Goal: Find contact information: Find contact information

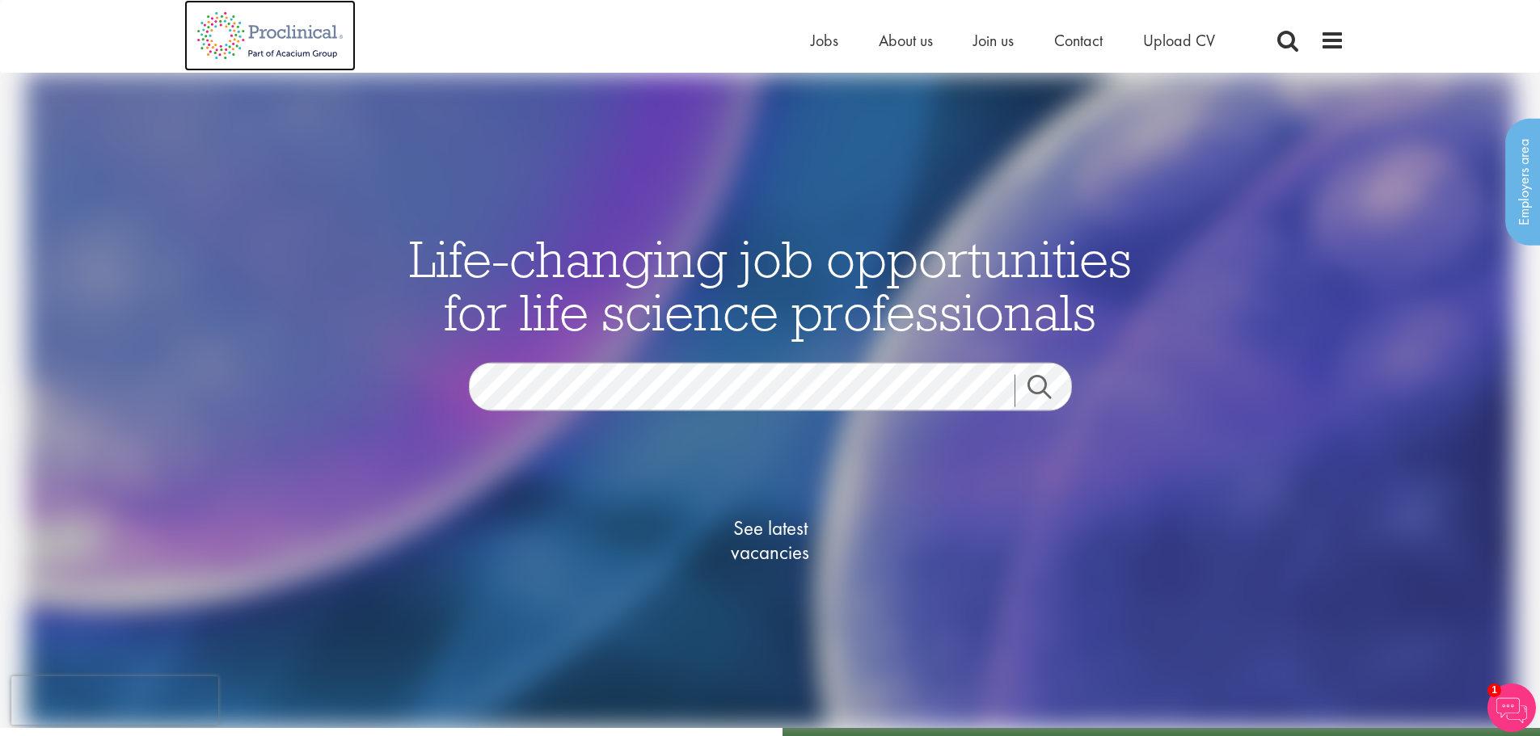
click at [291, 29] on img at bounding box center [269, 35] width 171 height 71
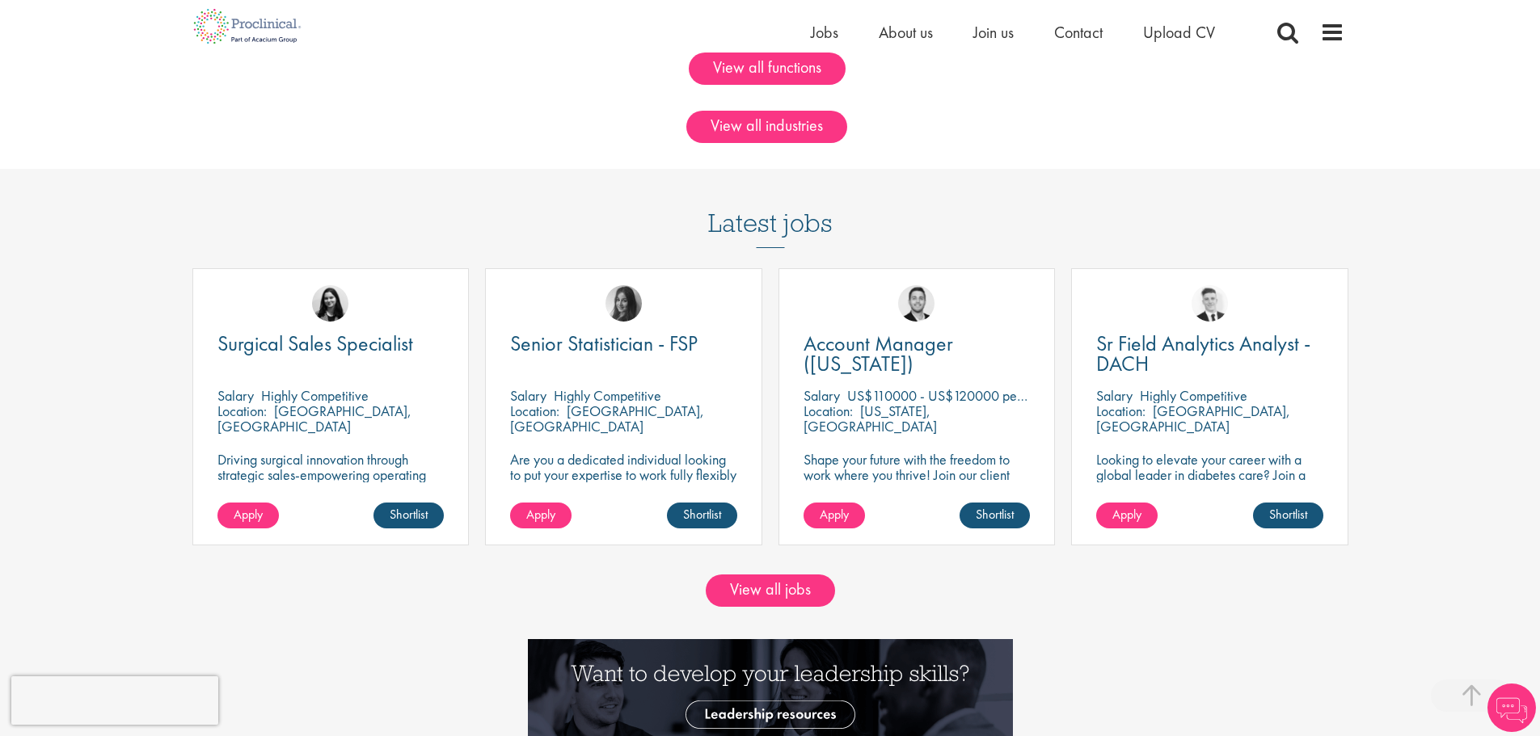
scroll to position [1374, 0]
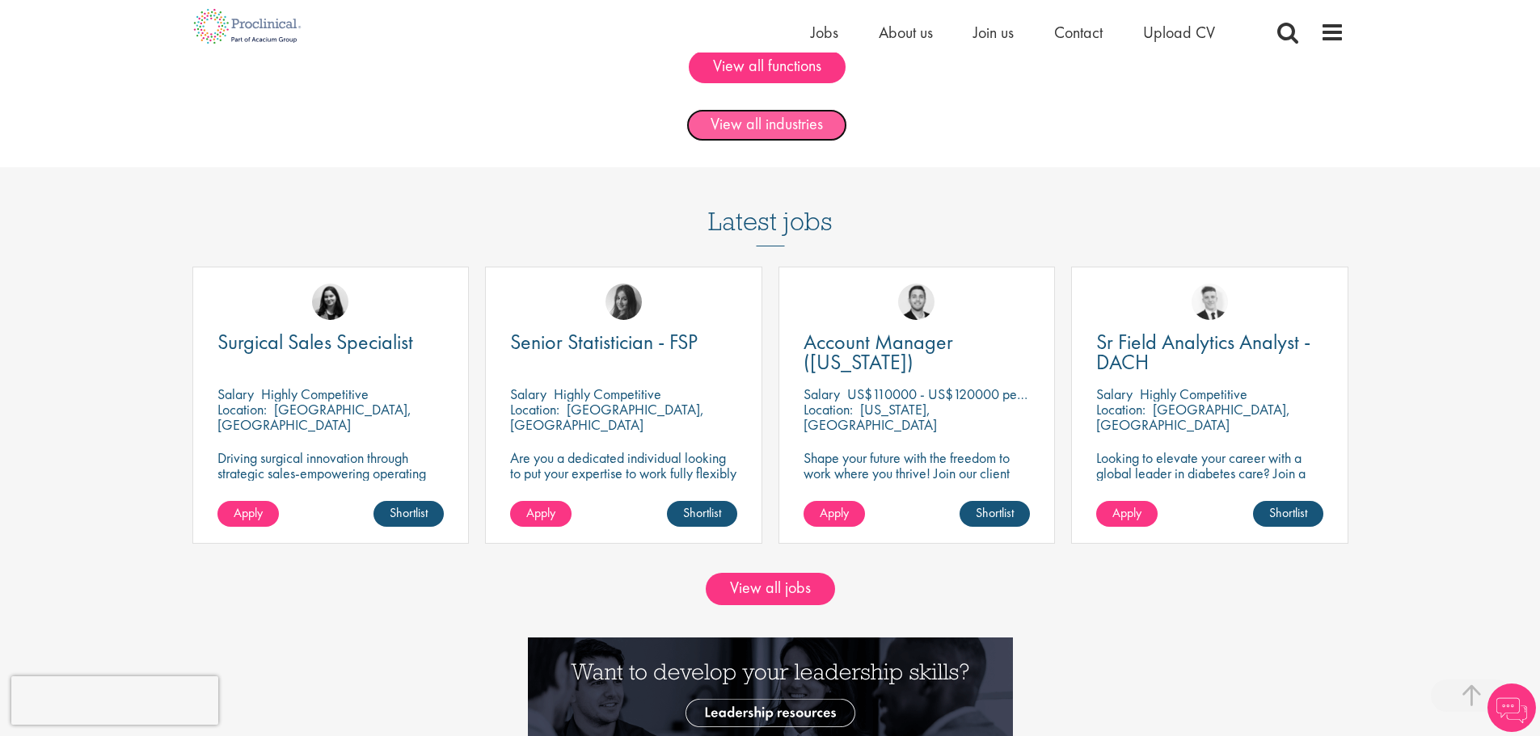
click at [814, 130] on link "View all industries" at bounding box center [766, 125] width 161 height 32
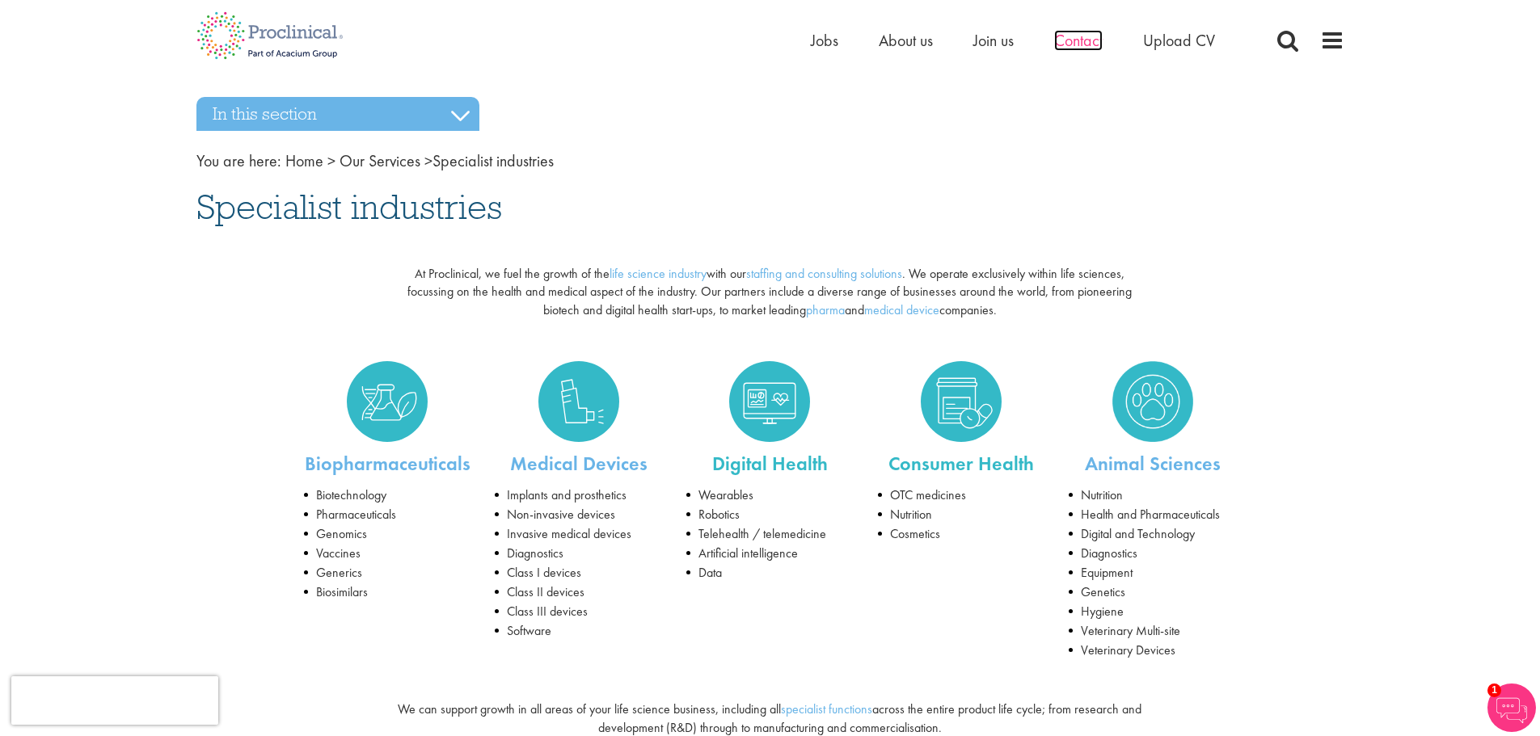
click at [1093, 40] on span "Contact" at bounding box center [1078, 40] width 49 height 21
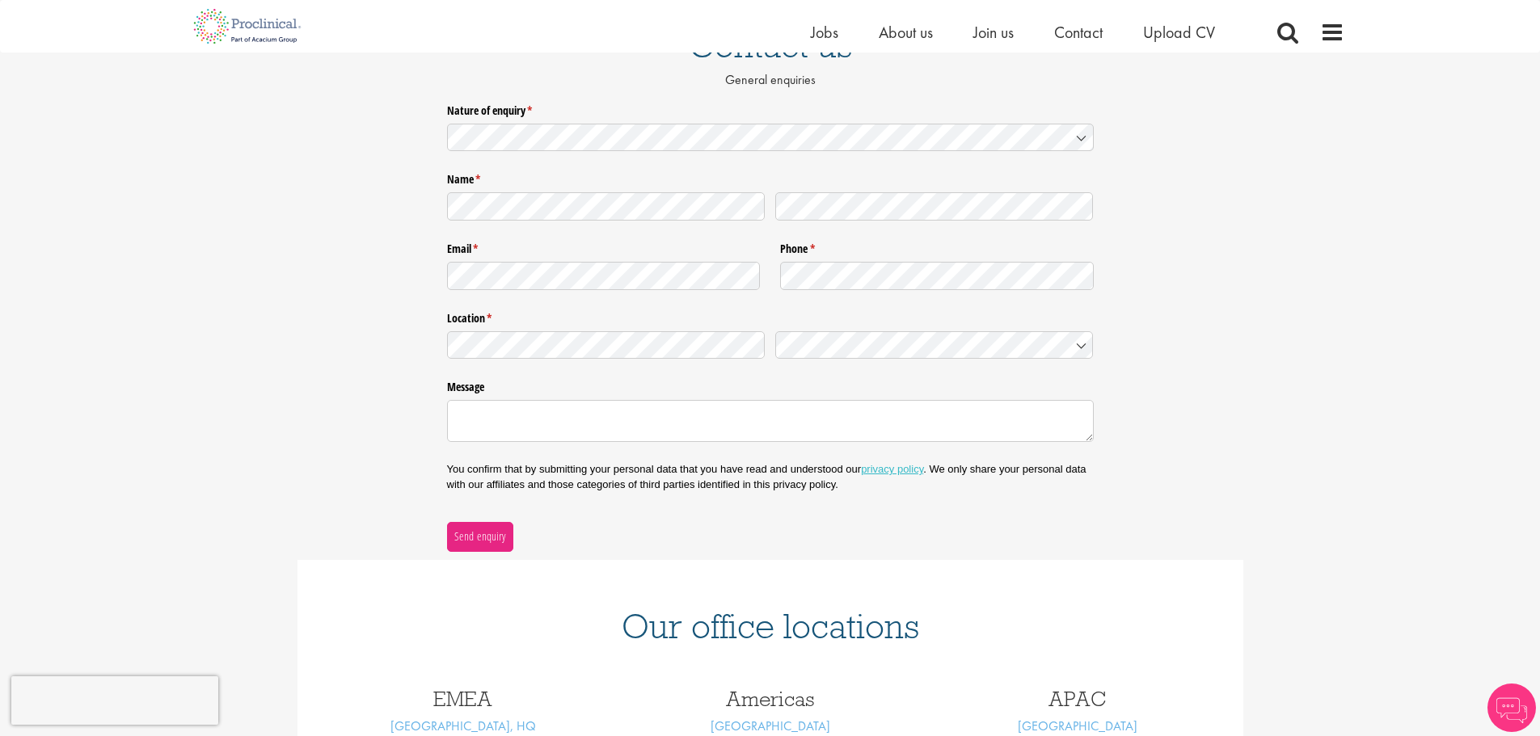
scroll to position [480, 0]
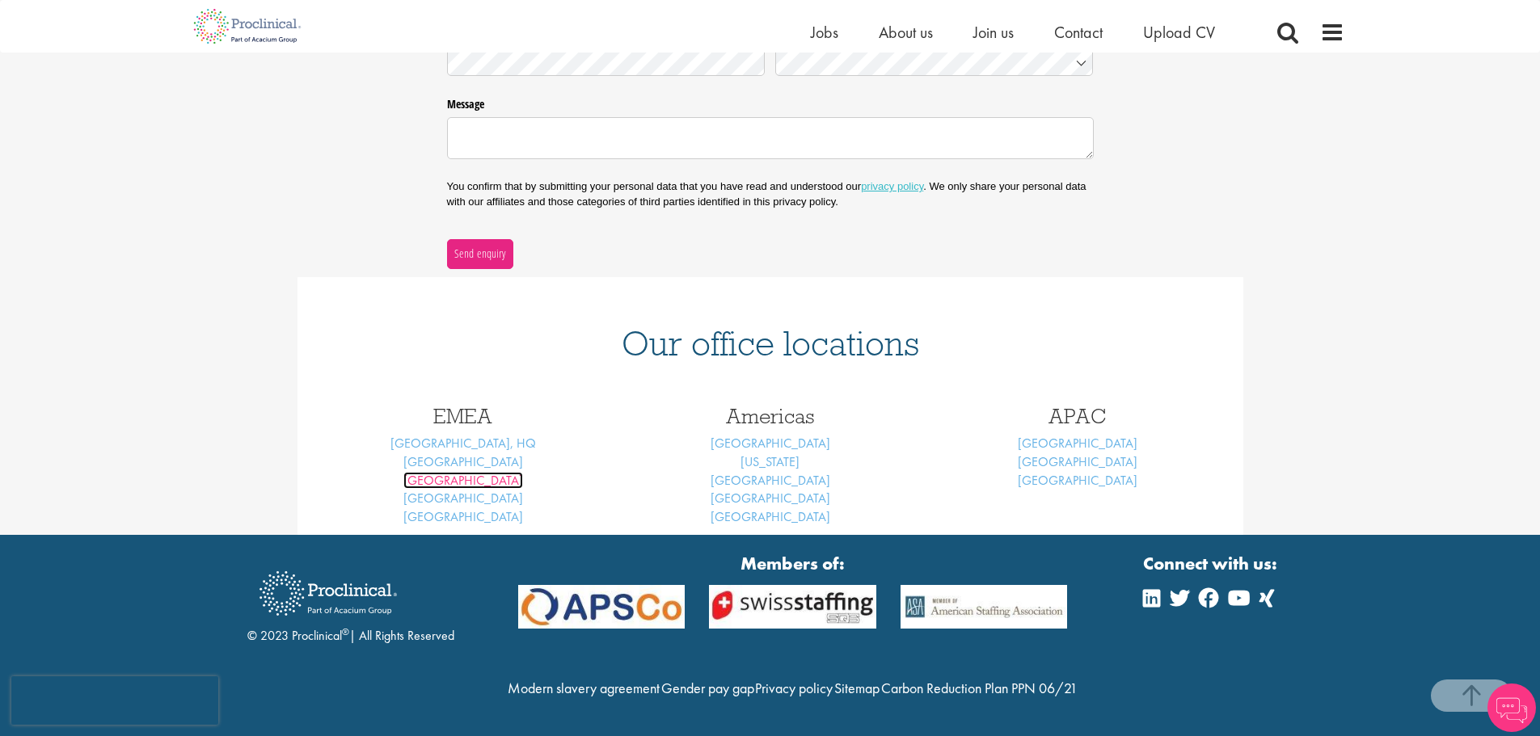
click at [457, 472] on link "Brussels" at bounding box center [463, 480] width 120 height 17
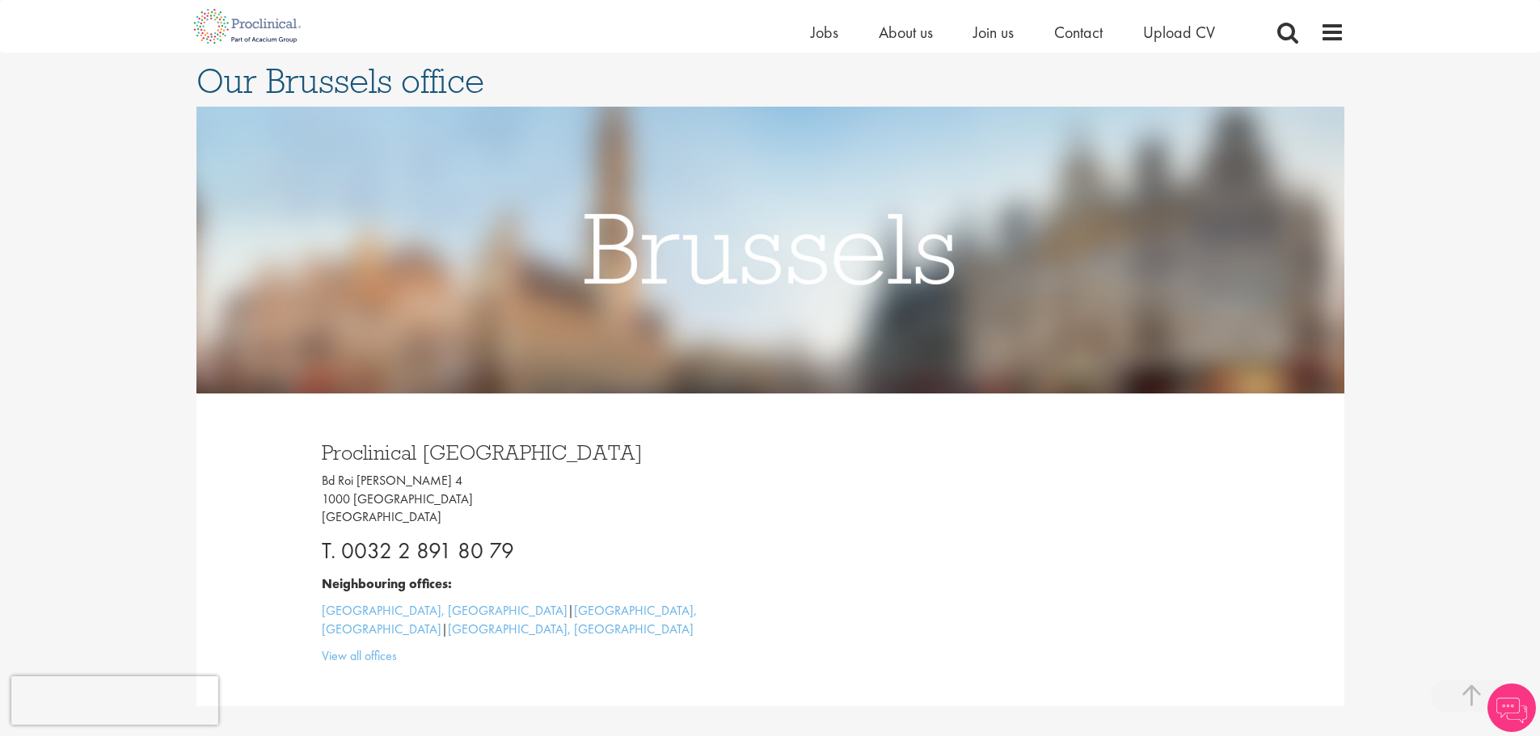
scroll to position [323, 0]
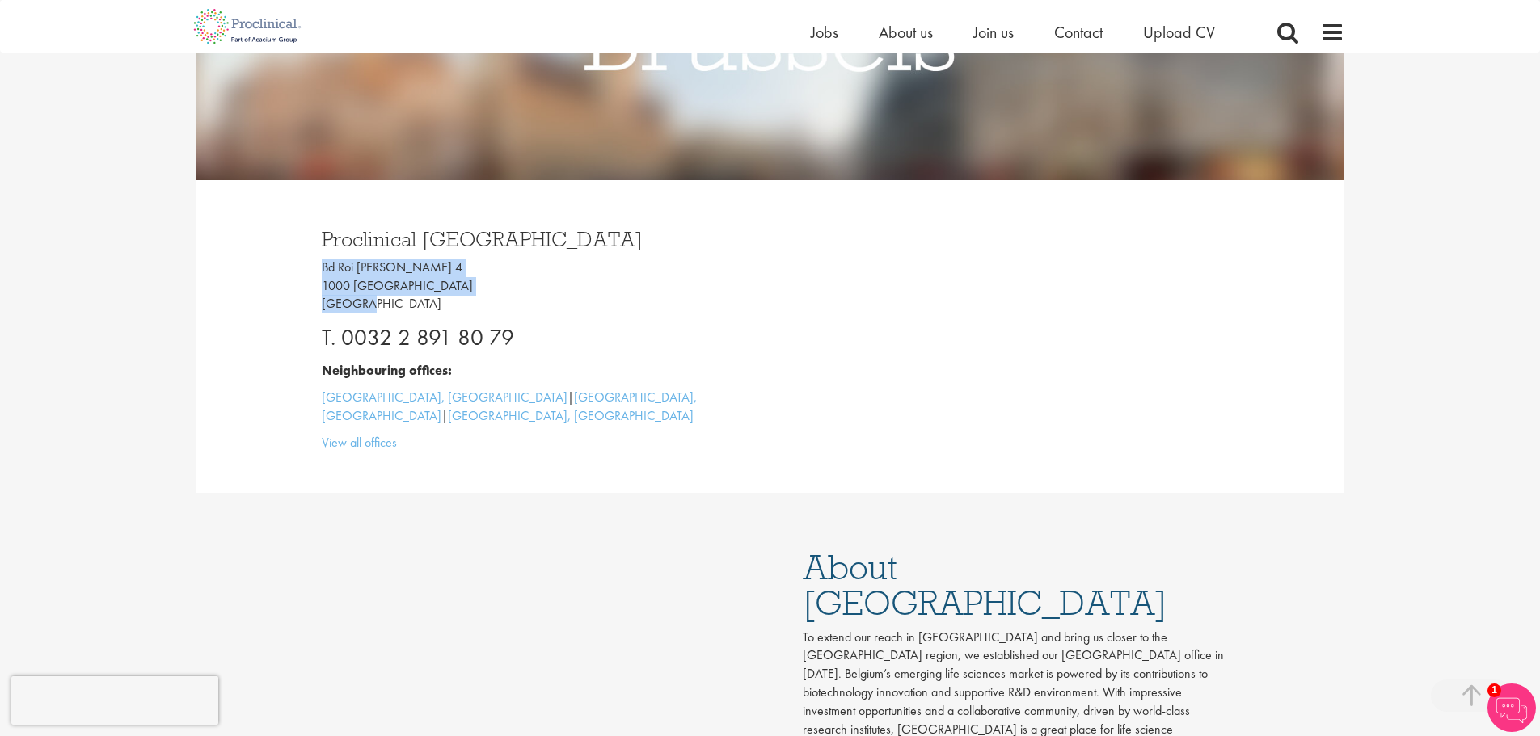
drag, startPoint x: 323, startPoint y: 267, endPoint x: 376, endPoint y: 304, distance: 65.0
click at [376, 304] on p "Bd Roi [PERSON_NAME][STREET_ADDRESS]" at bounding box center [540, 287] width 437 height 56
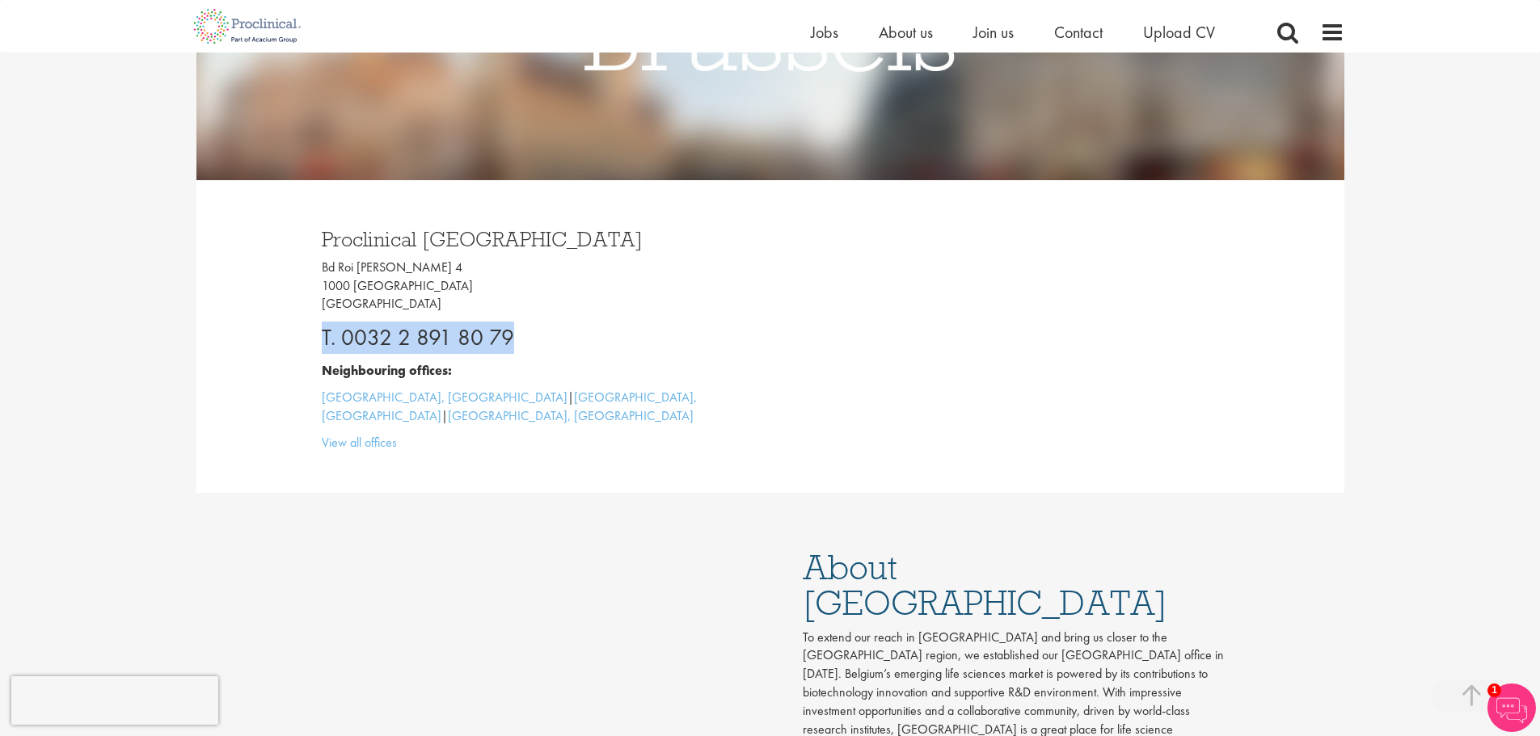
drag, startPoint x: 544, startPoint y: 318, endPoint x: 304, endPoint y: 334, distance: 240.6
click at [304, 334] on div "Proclinical Brussels Bd Roi [PERSON_NAME][STREET_ADDRESS] T. 0032 2 891 80 79 N…" at bounding box center [770, 336] width 946 height 312
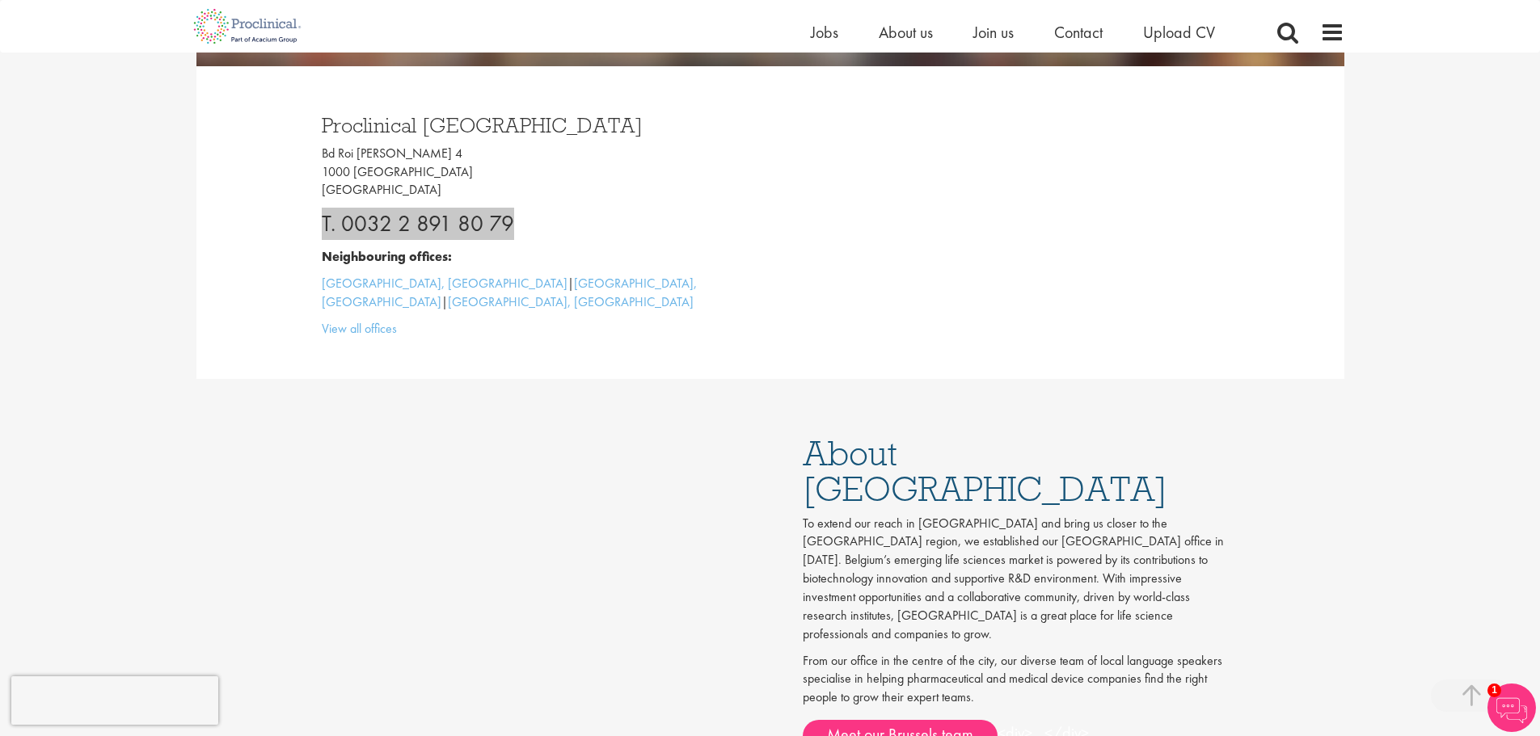
scroll to position [808, 0]
